Goal: Task Accomplishment & Management: Manage account settings

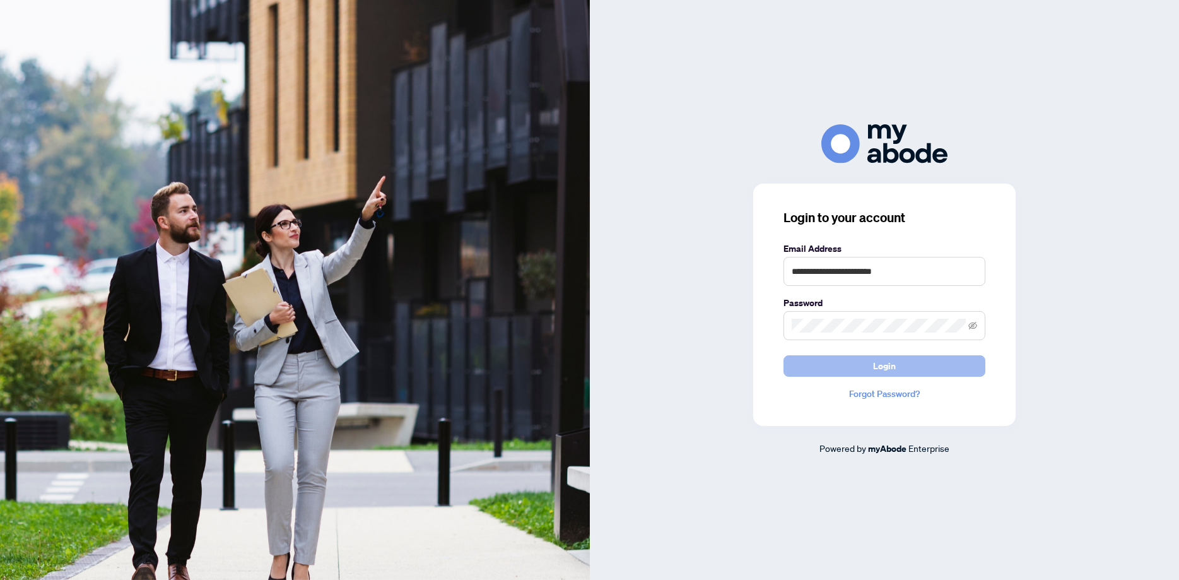
click at [857, 369] on button "Login" at bounding box center [884, 365] width 202 height 21
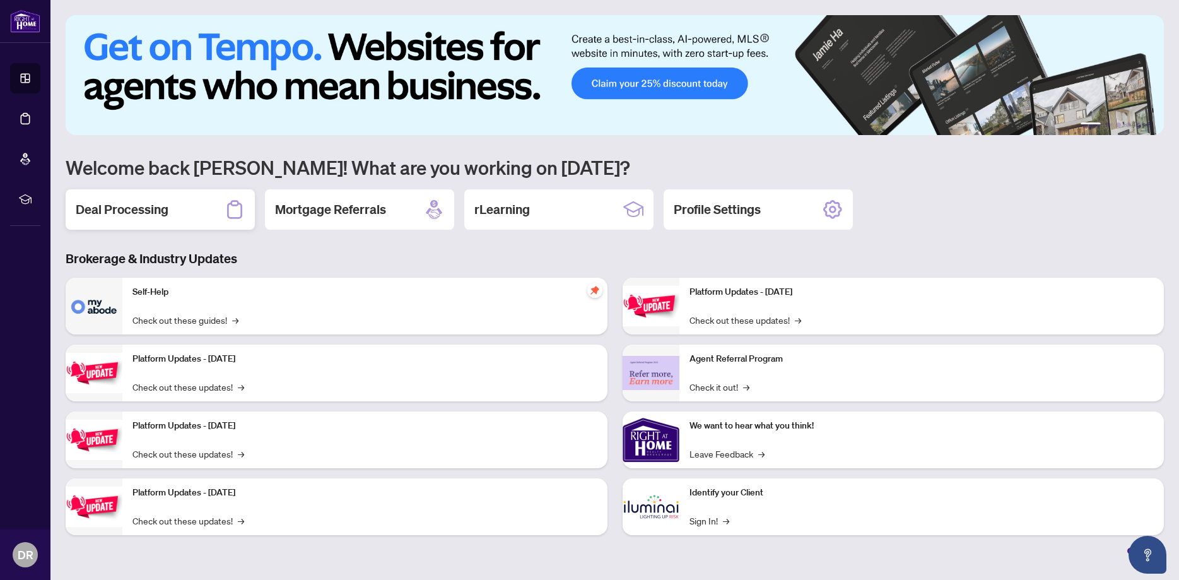
click at [131, 216] on h2 "Deal Processing" at bounding box center [122, 210] width 93 height 18
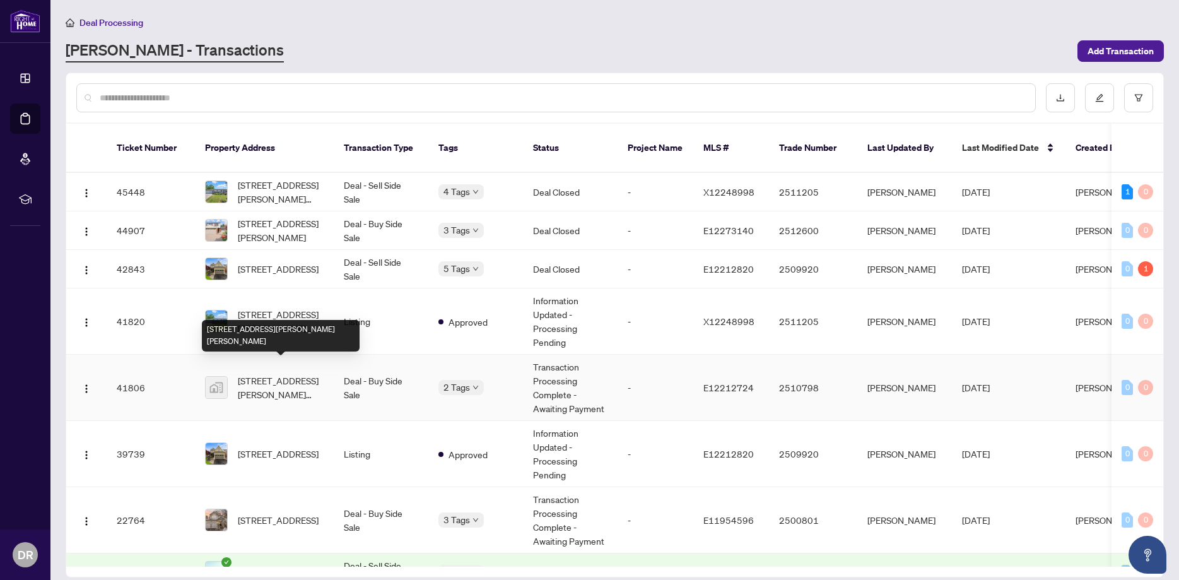
click at [268, 381] on span "[STREET_ADDRESS][PERSON_NAME][PERSON_NAME]" at bounding box center [281, 387] width 86 height 28
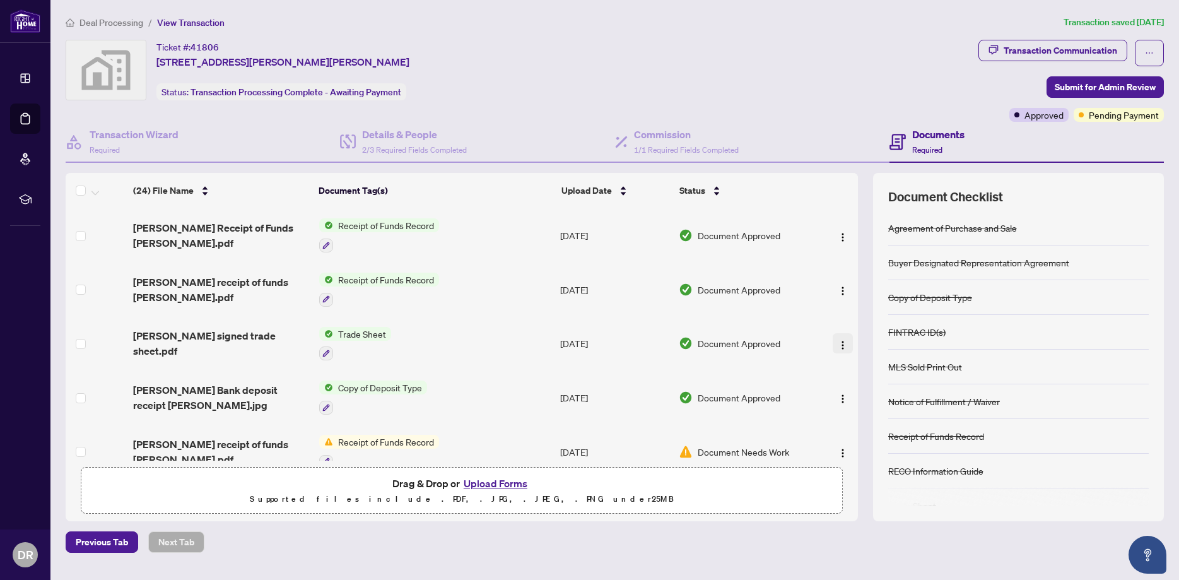
scroll to position [59, 0]
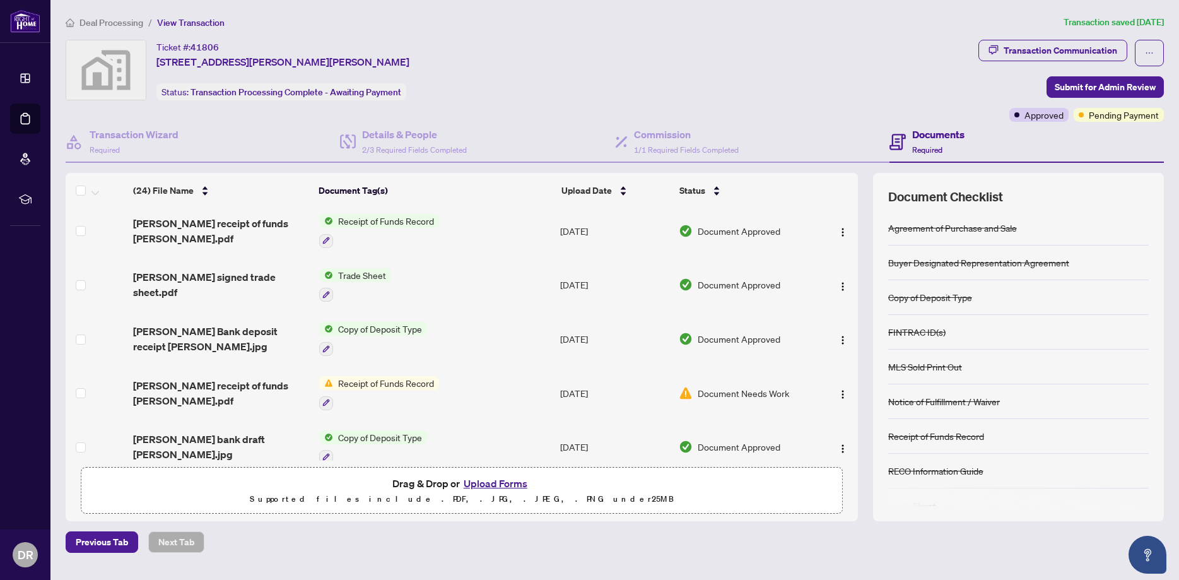
click at [820, 315] on td at bounding box center [837, 339] width 40 height 54
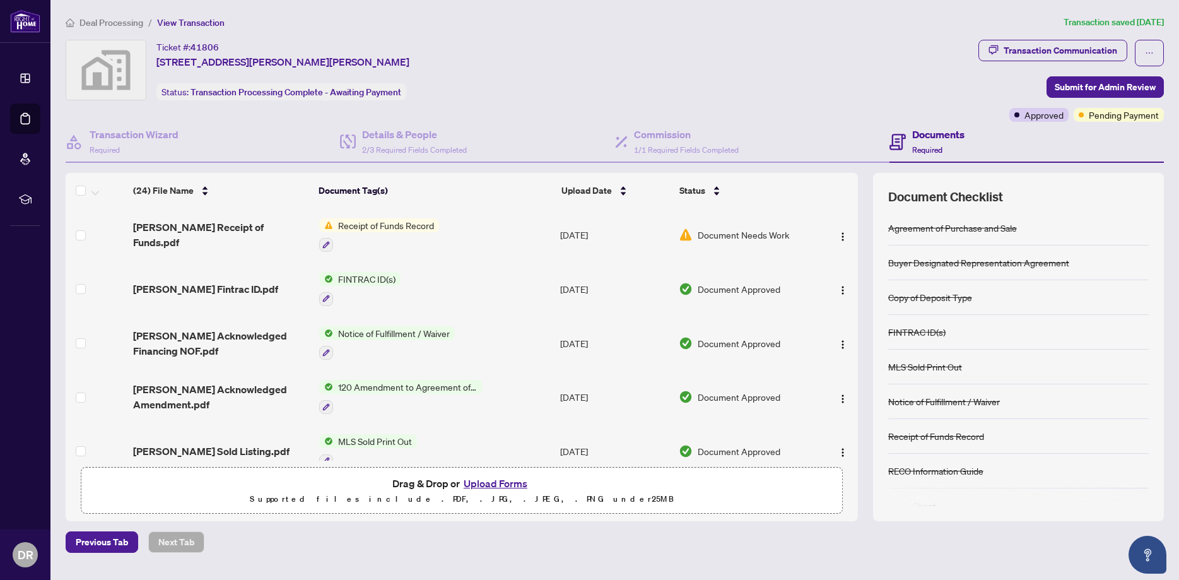
scroll to position [725, 0]
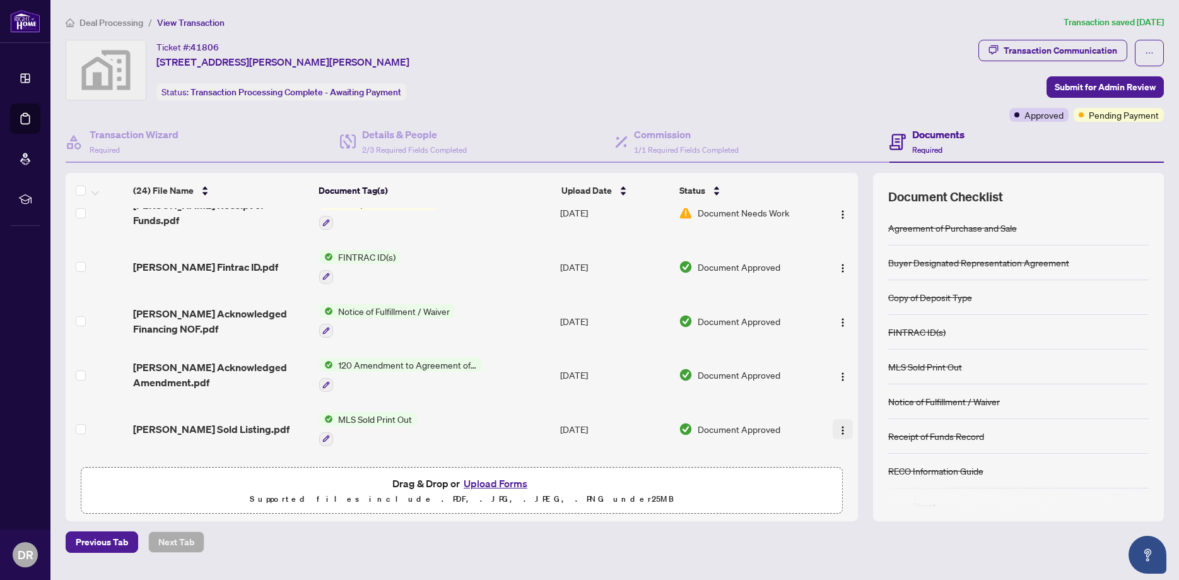
click at [842, 425] on img "button" at bounding box center [843, 430] width 10 height 10
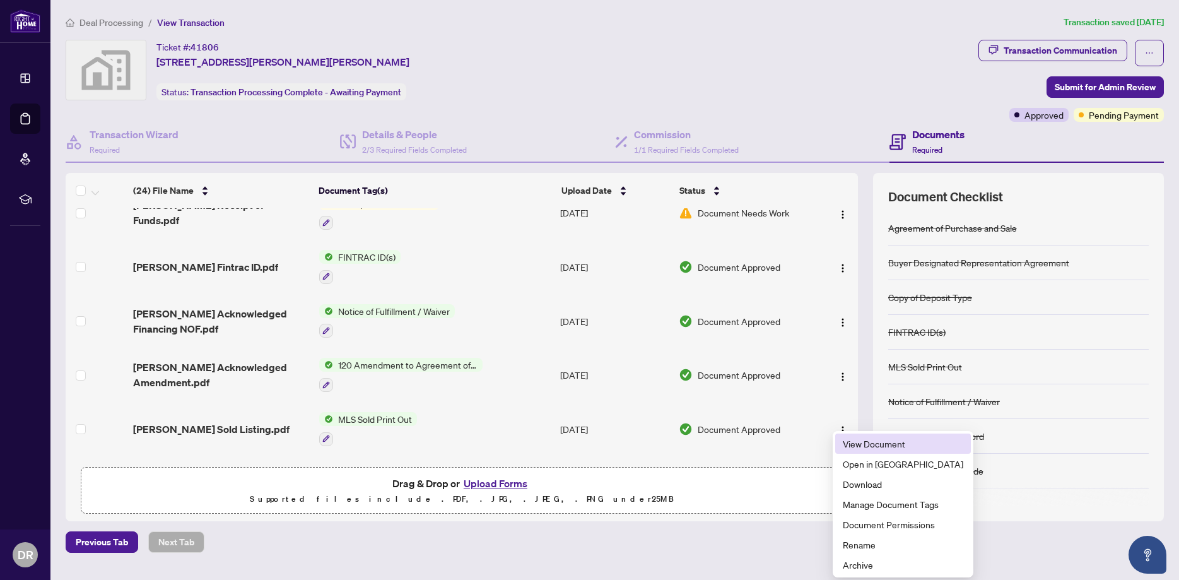
click at [862, 442] on span "View Document" at bounding box center [903, 443] width 120 height 14
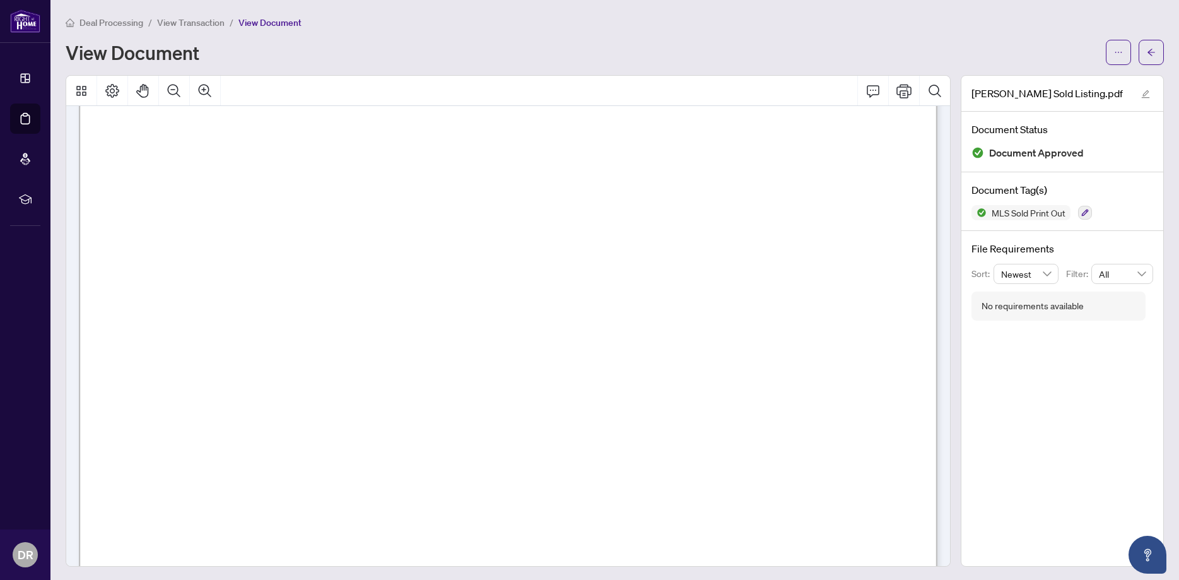
scroll to position [586, 0]
drag, startPoint x: 898, startPoint y: 346, endPoint x: 891, endPoint y: 414, distance: 69.1
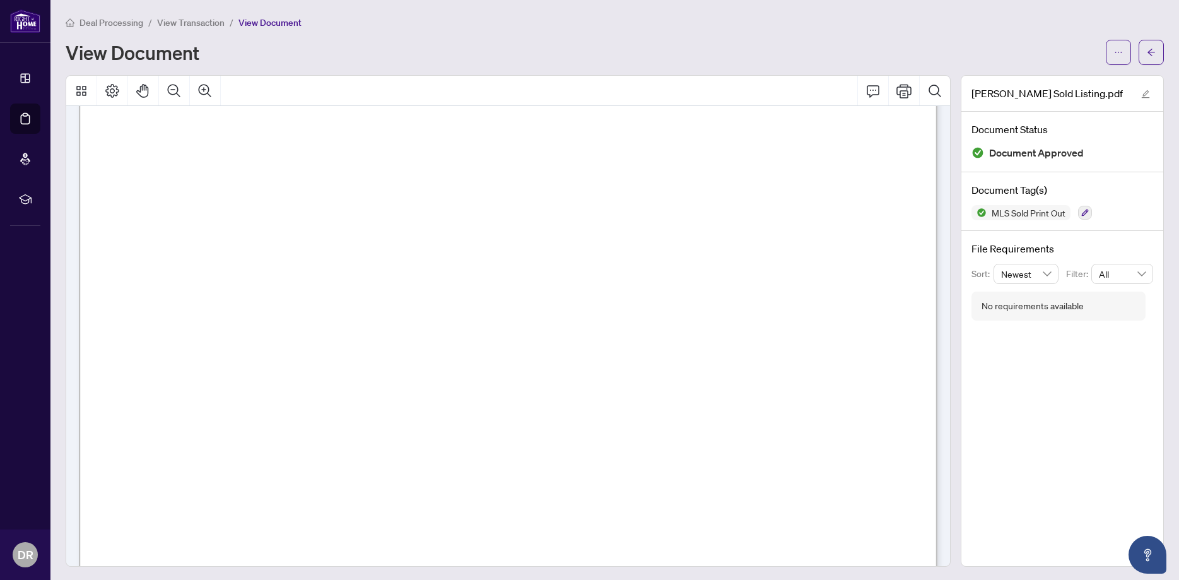
scroll to position [949, 0]
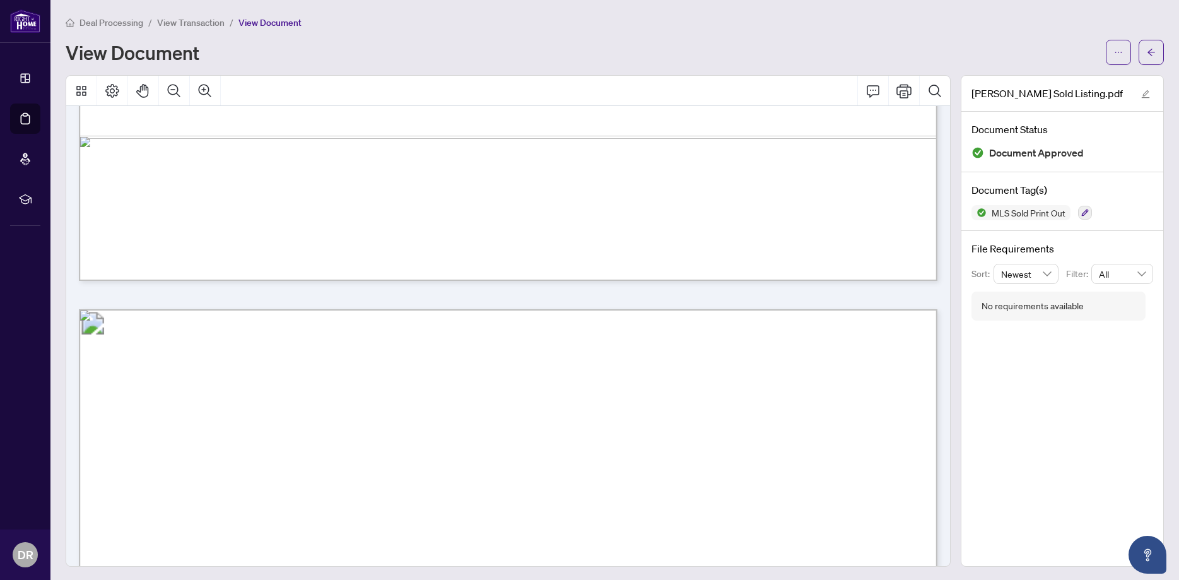
click at [942, 113] on div "1767 Rex Heath Drive Unit #57, Pickering, Ontario L1X 0E4 Listing 1767 Rex Heat…" at bounding box center [514, 301] width 871 height 2263
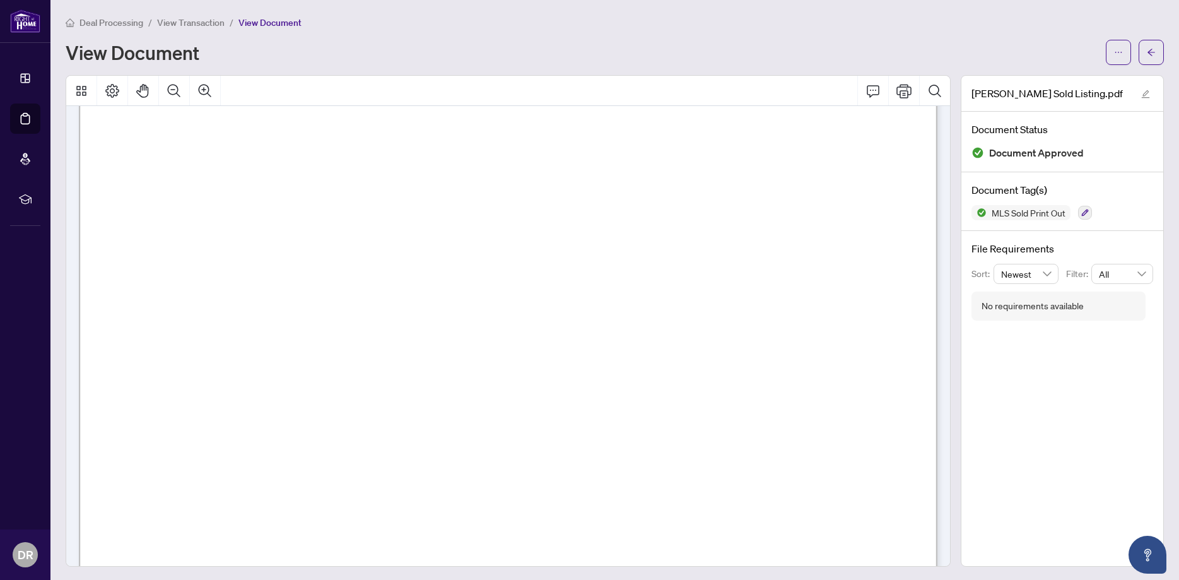
scroll to position [0, 0]
